Goal: Transaction & Acquisition: Purchase product/service

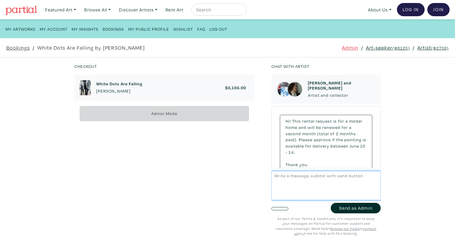
scroll to position [3631, 0]
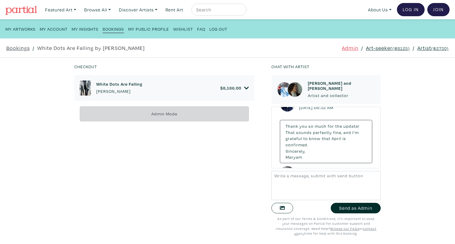
click at [395, 50] on small "(#6125)" at bounding box center [400, 48] width 17 height 6
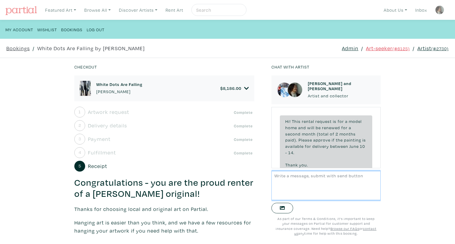
scroll to position [3628, 0]
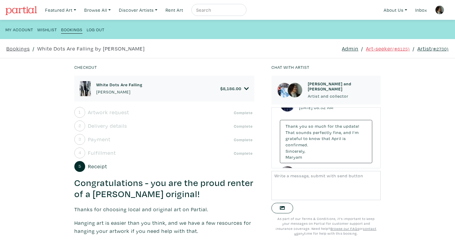
click at [134, 85] on h6 "White Dots Are Falling" at bounding box center [119, 84] width 46 height 5
click at [243, 88] on link "$ 8,186.00" at bounding box center [234, 88] width 29 height 5
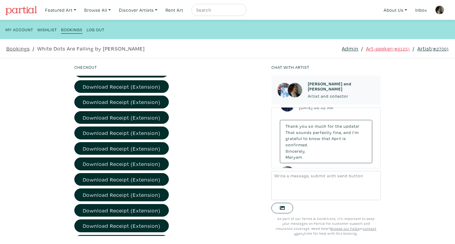
scroll to position [487, 0]
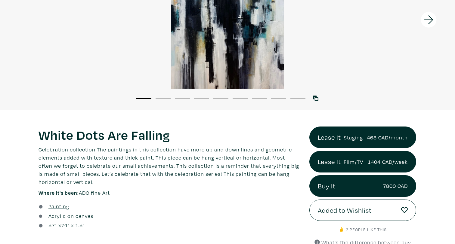
scroll to position [135, 0]
